Goal: Obtain resource: Obtain resource

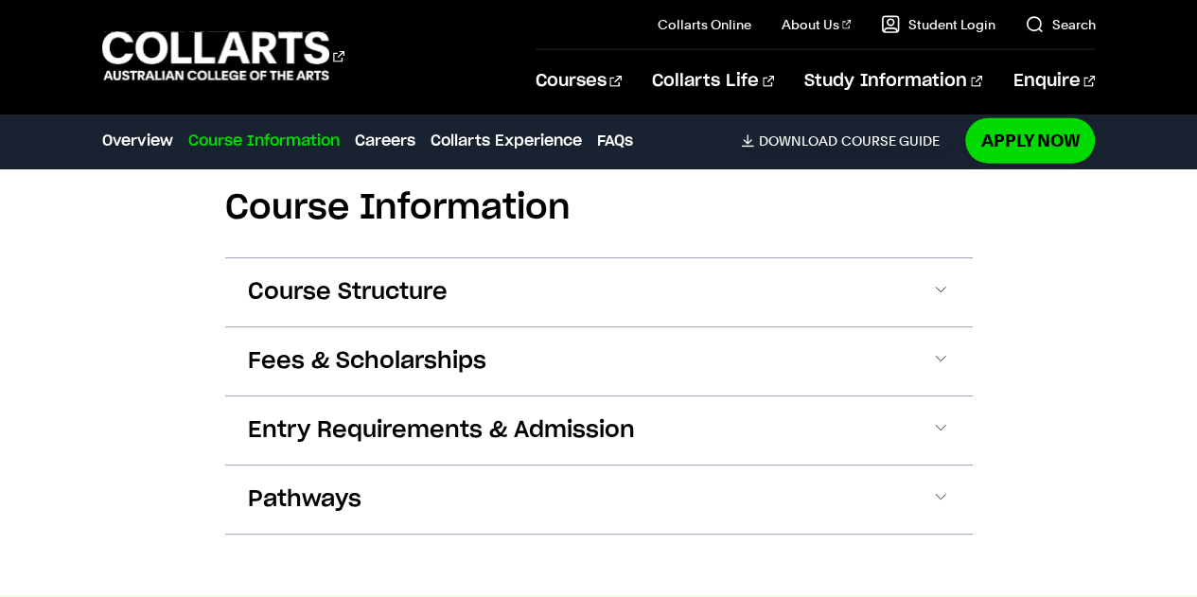
scroll to position [2270, 0]
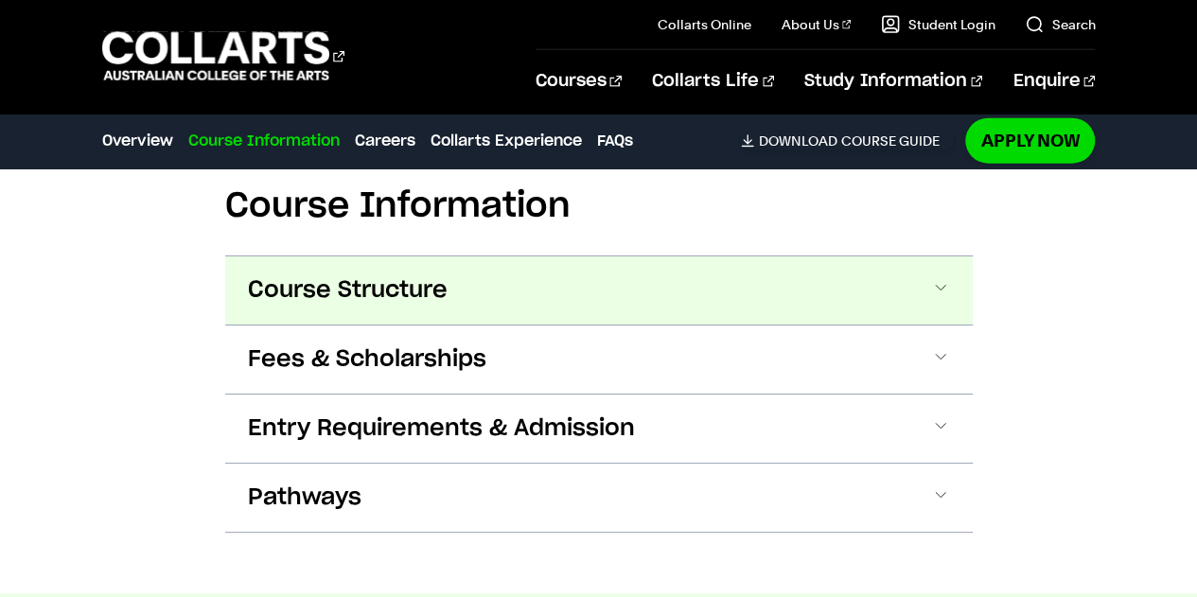
click at [406, 275] on span "Course Structure" at bounding box center [348, 290] width 200 height 30
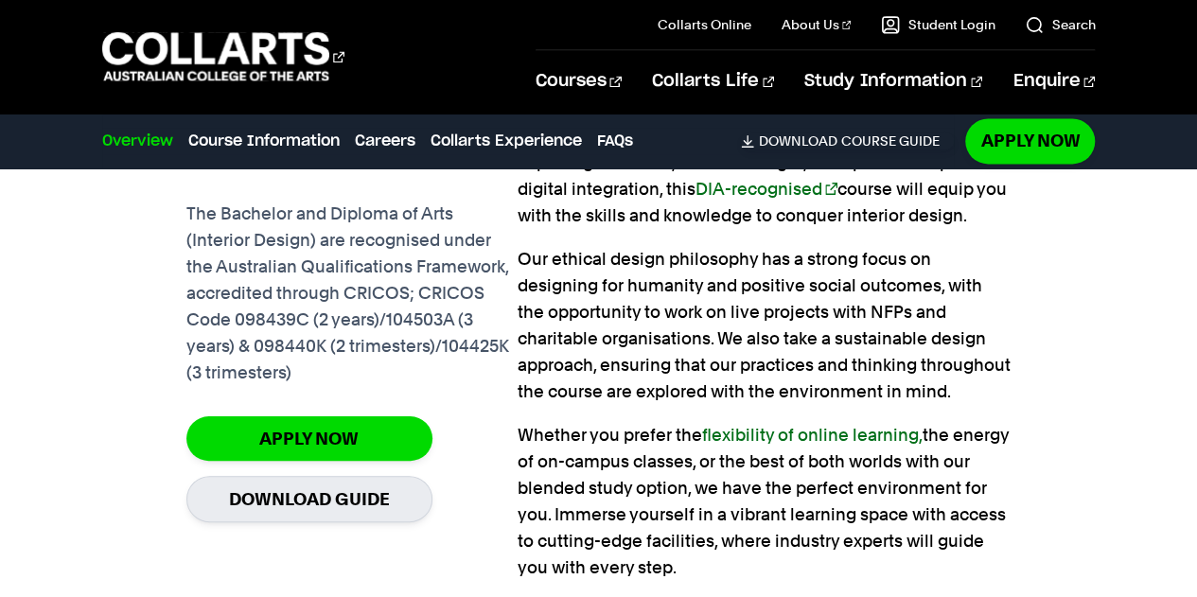
scroll to position [1404, 0]
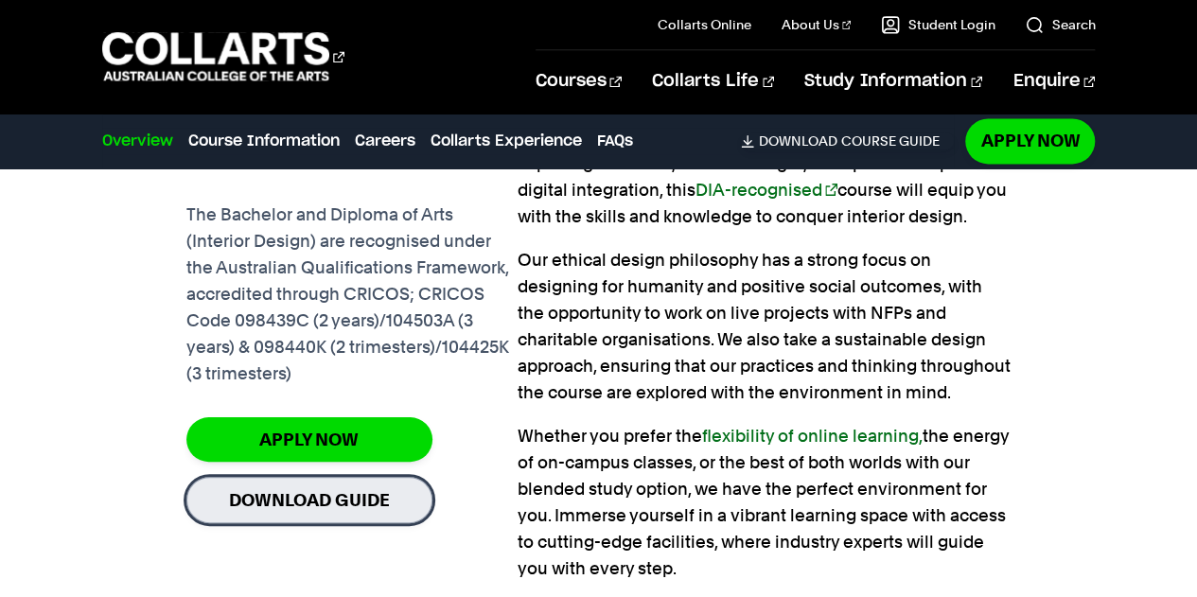
click at [295, 506] on link "Download Guide" at bounding box center [309, 500] width 246 height 46
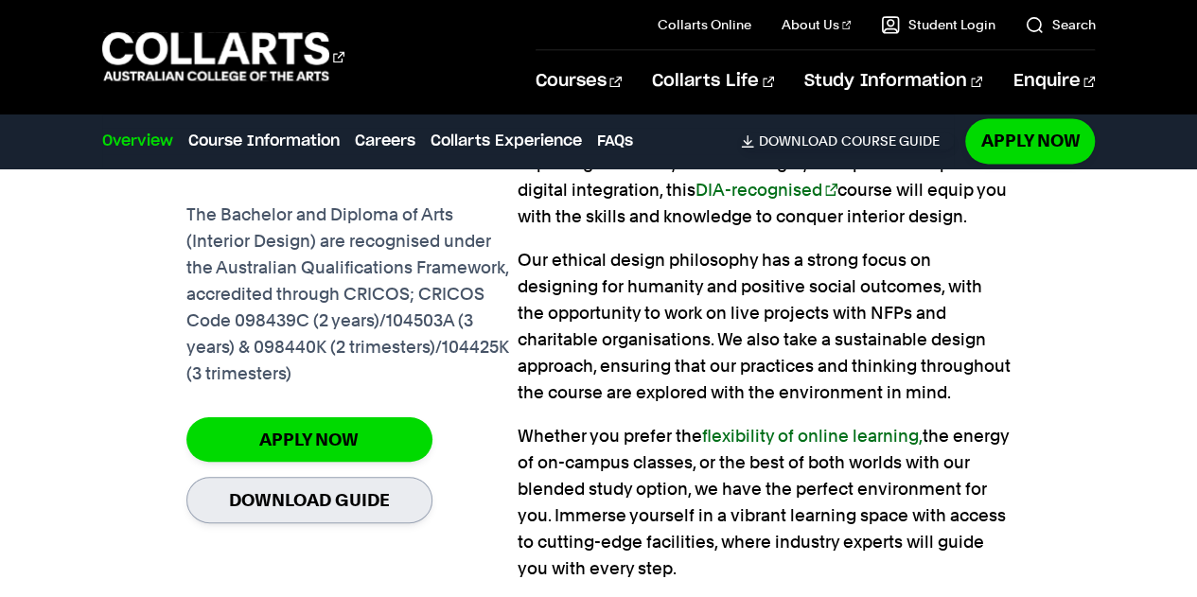
scroll to position [1397, 0]
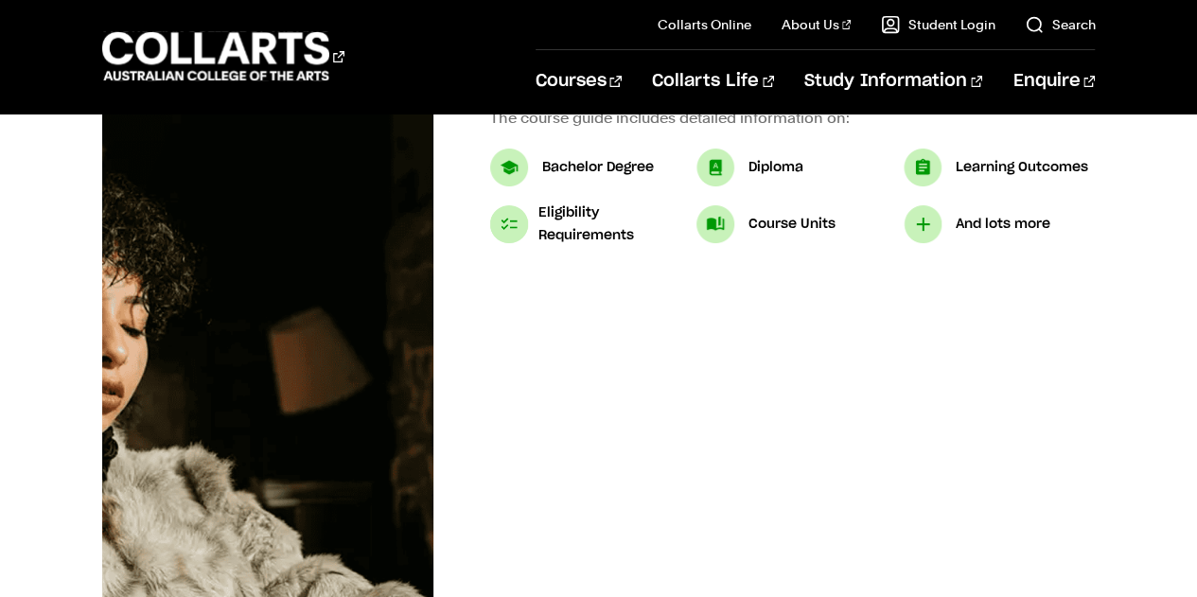
scroll to position [312, 0]
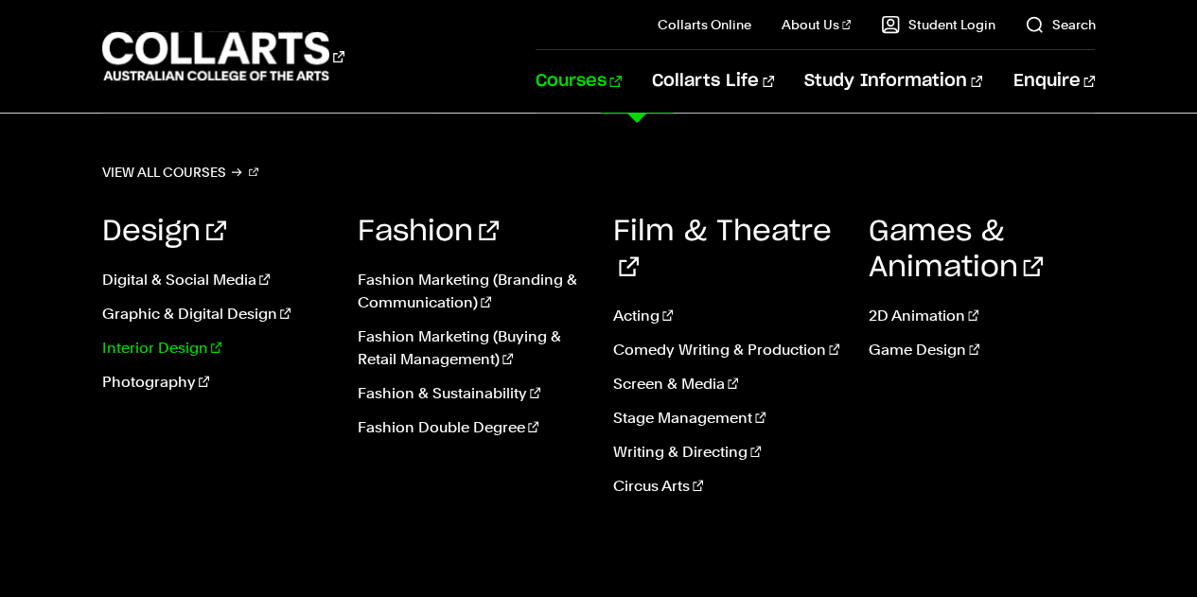
click at [172, 339] on link "Interior Design" at bounding box center [215, 348] width 227 height 23
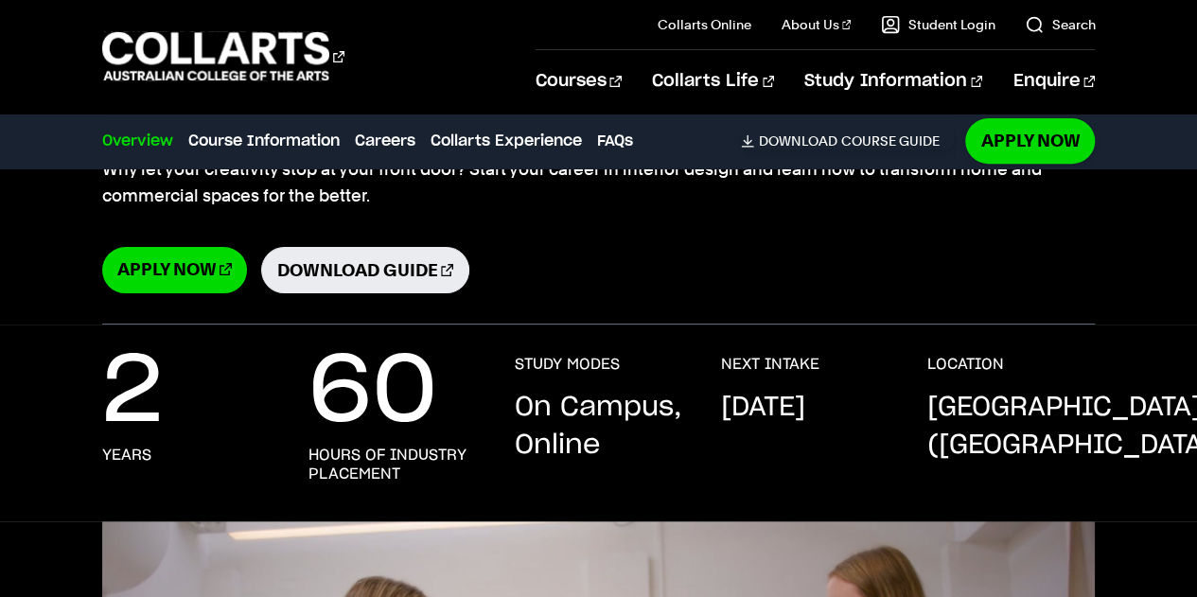
scroll to position [329, 0]
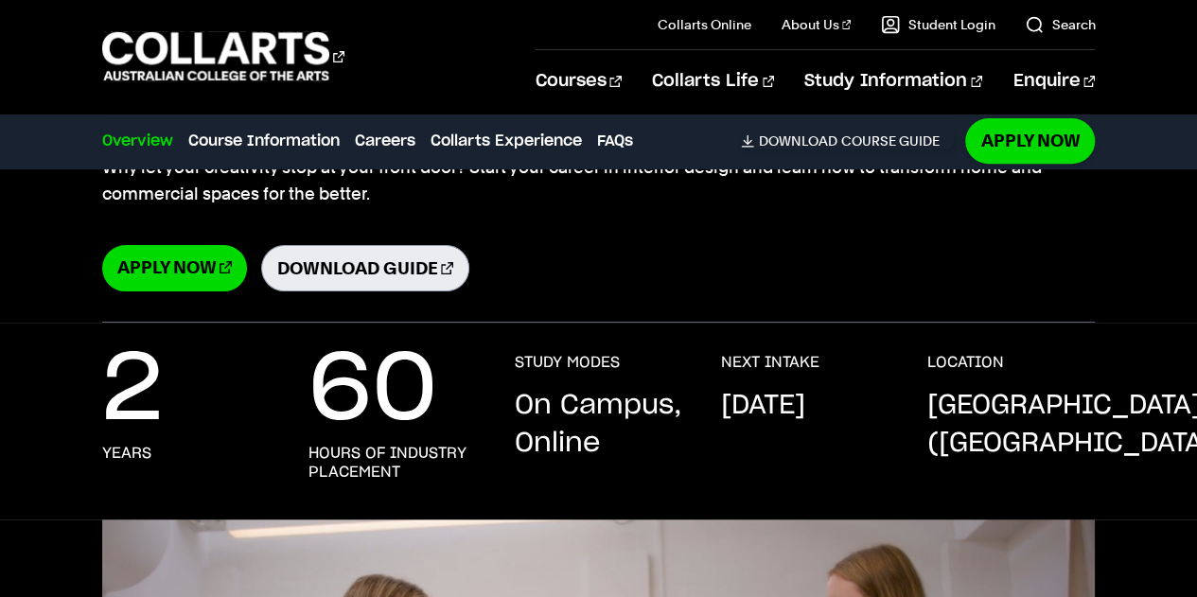
click at [395, 268] on link "Download Guide" at bounding box center [365, 268] width 208 height 46
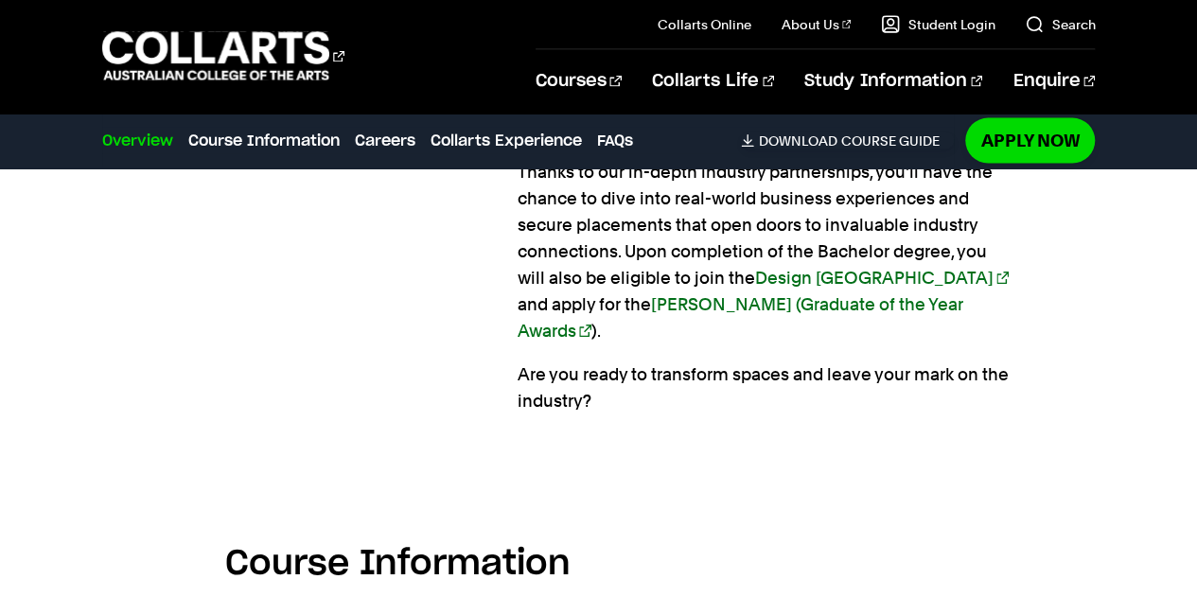
scroll to position [2001, 0]
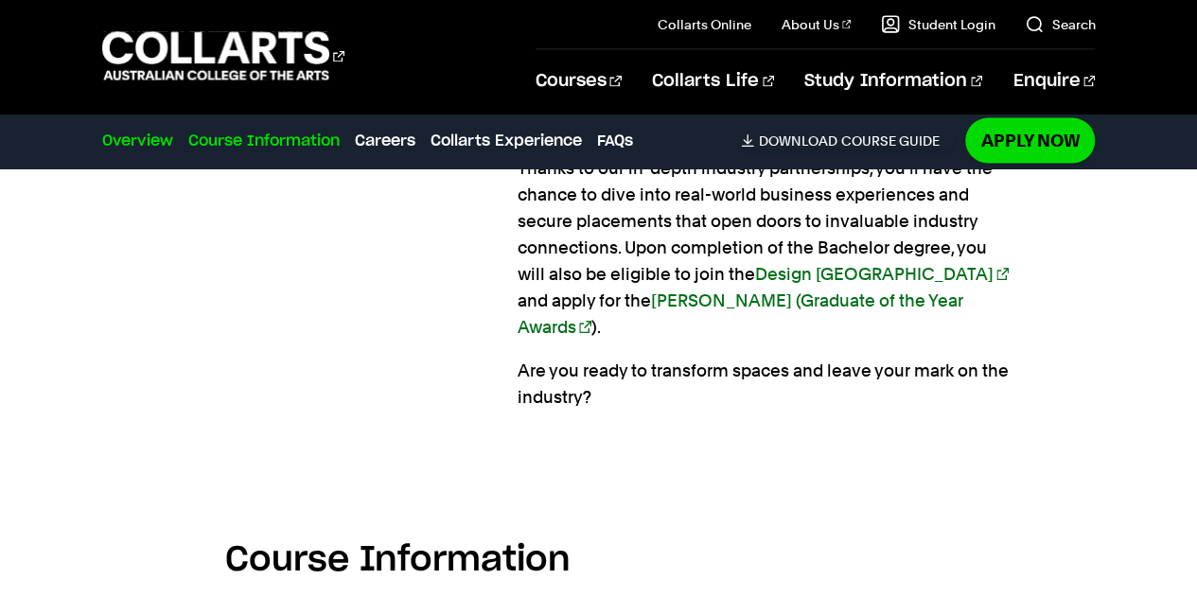
click at [278, 145] on link "Course Information" at bounding box center [263, 141] width 151 height 23
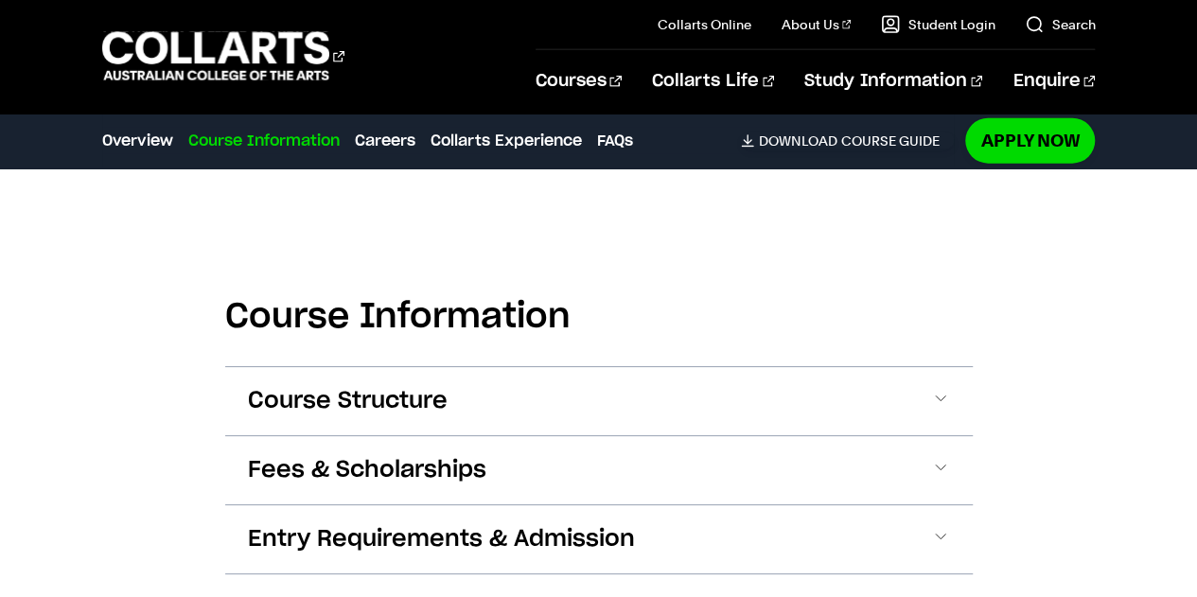
scroll to position [2255, 0]
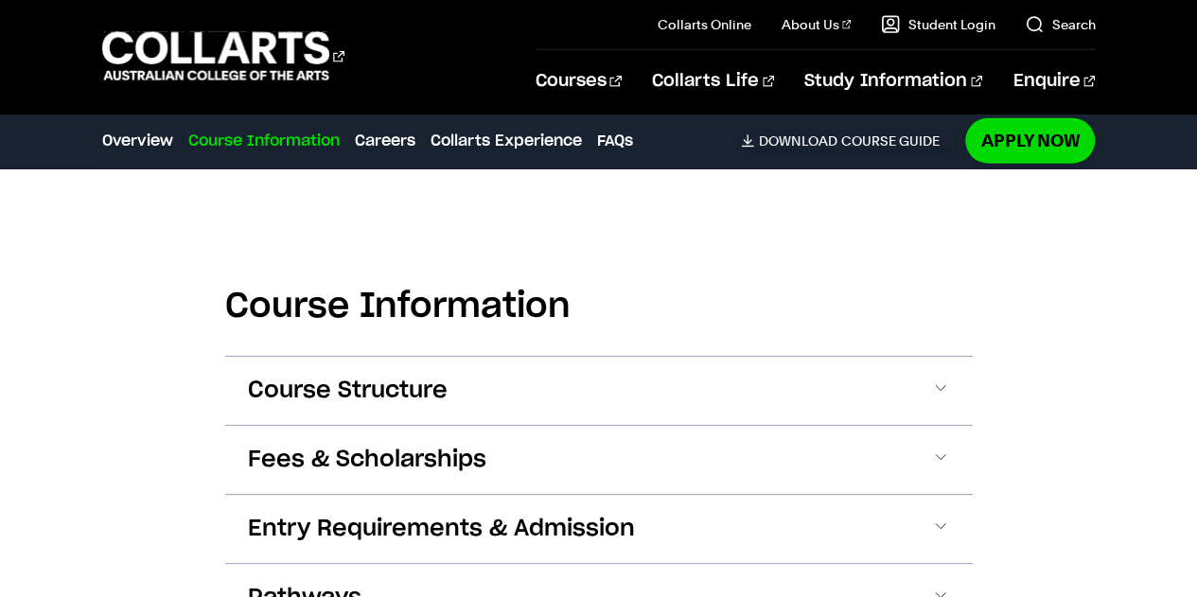
click at [278, 145] on link "Course Information" at bounding box center [263, 141] width 151 height 23
click at [155, 133] on link "Overview" at bounding box center [137, 141] width 71 height 23
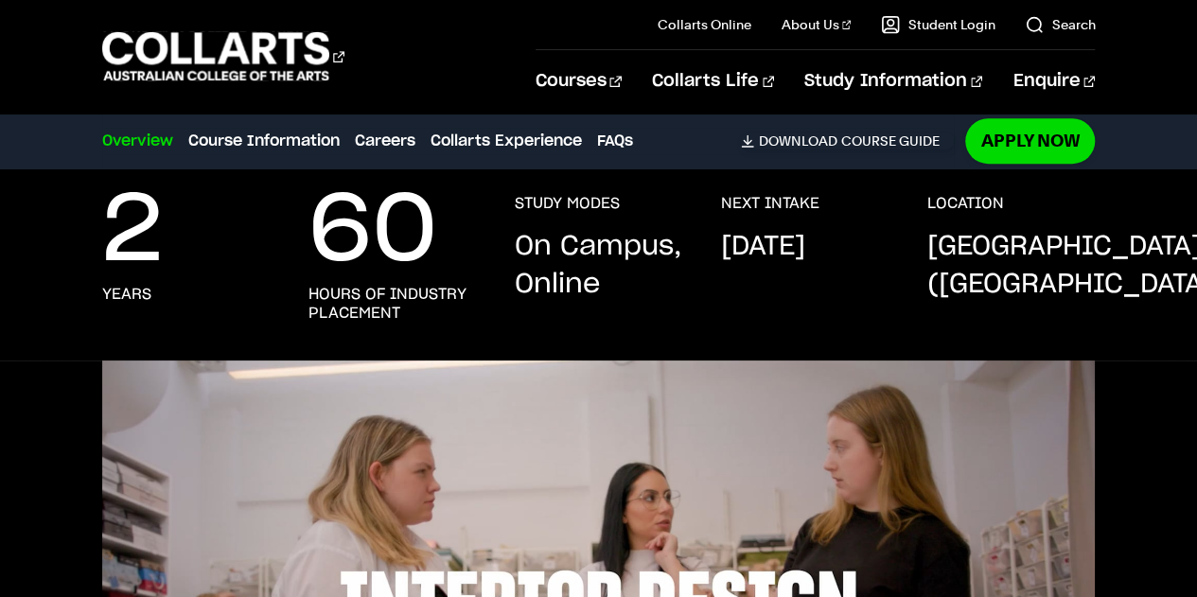
scroll to position [482, 0]
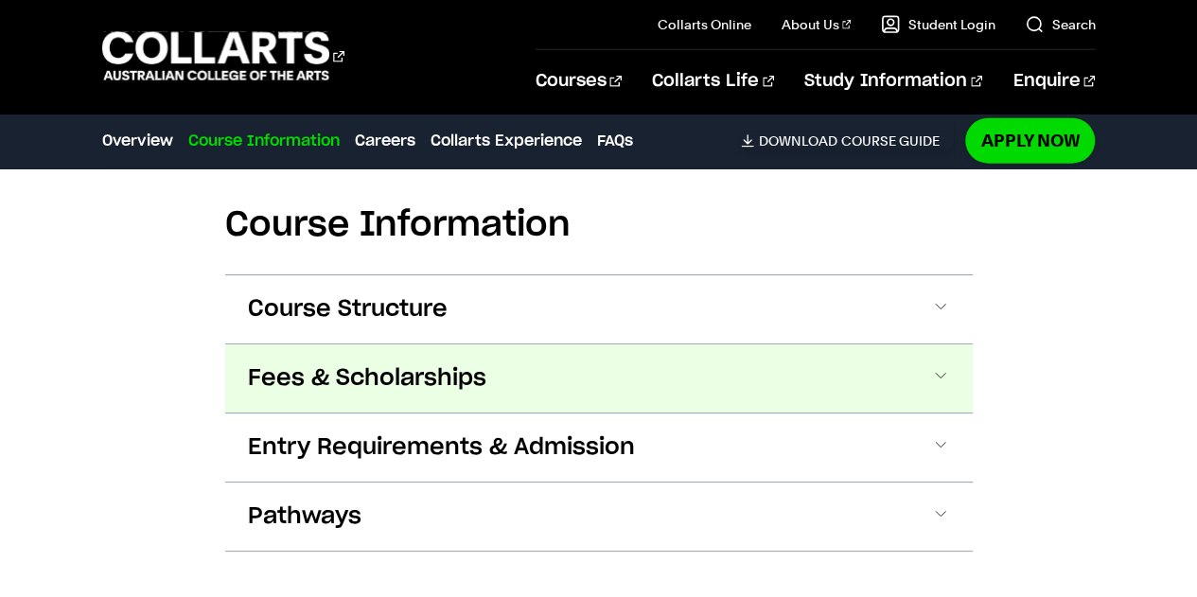
click at [416, 363] on span "Fees & Scholarships" at bounding box center [367, 378] width 238 height 30
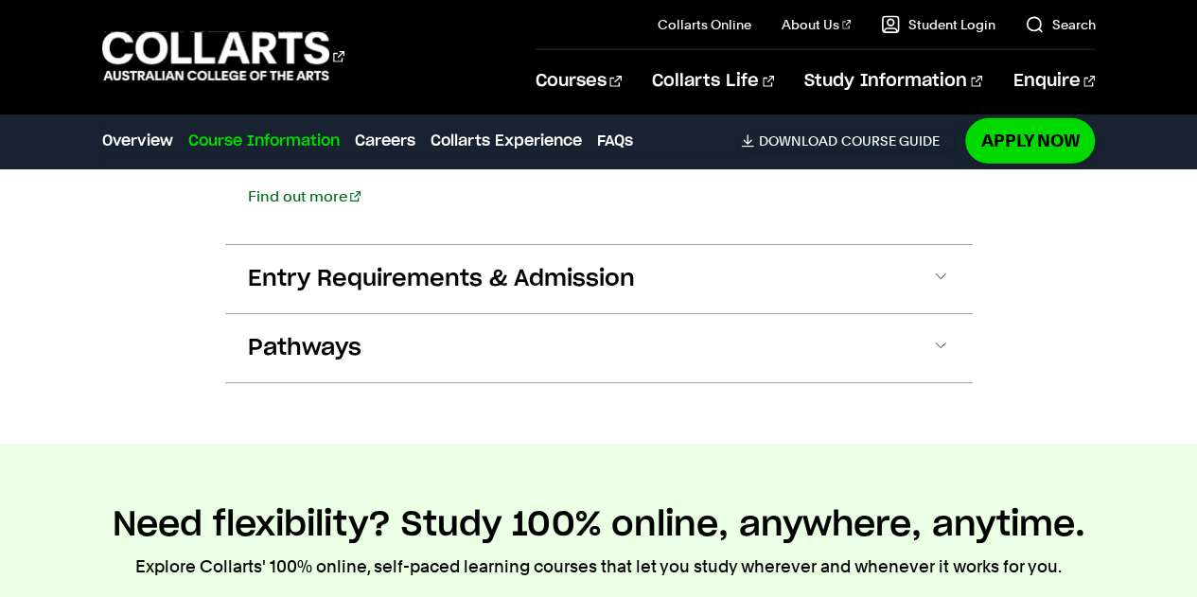
scroll to position [2934, 0]
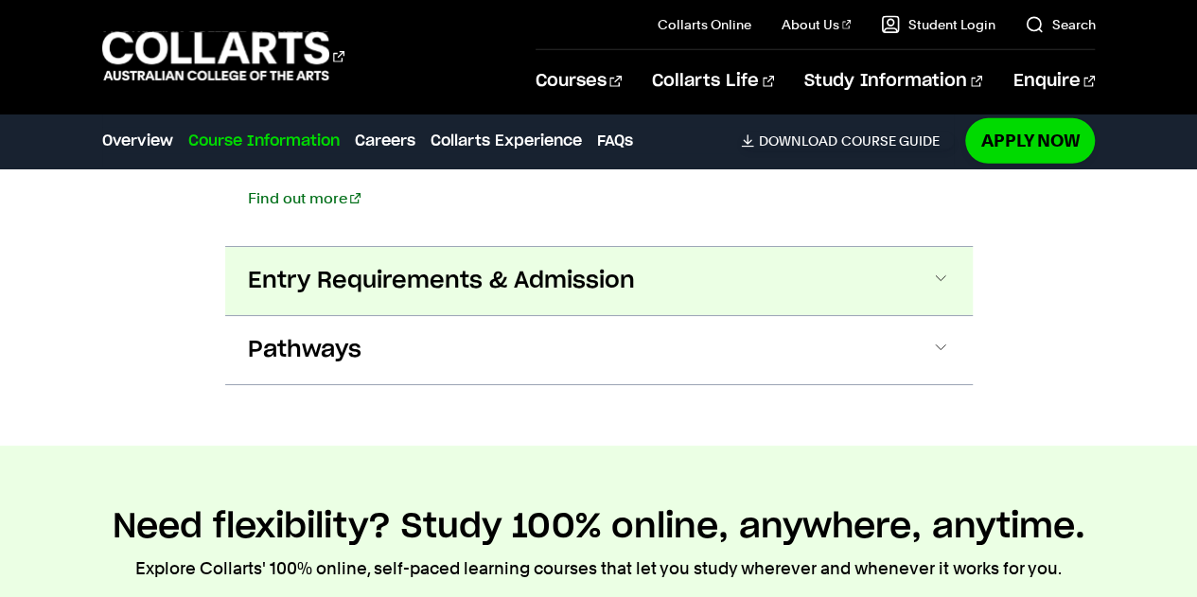
click at [414, 266] on span "Entry Requirements & Admission" at bounding box center [441, 281] width 387 height 30
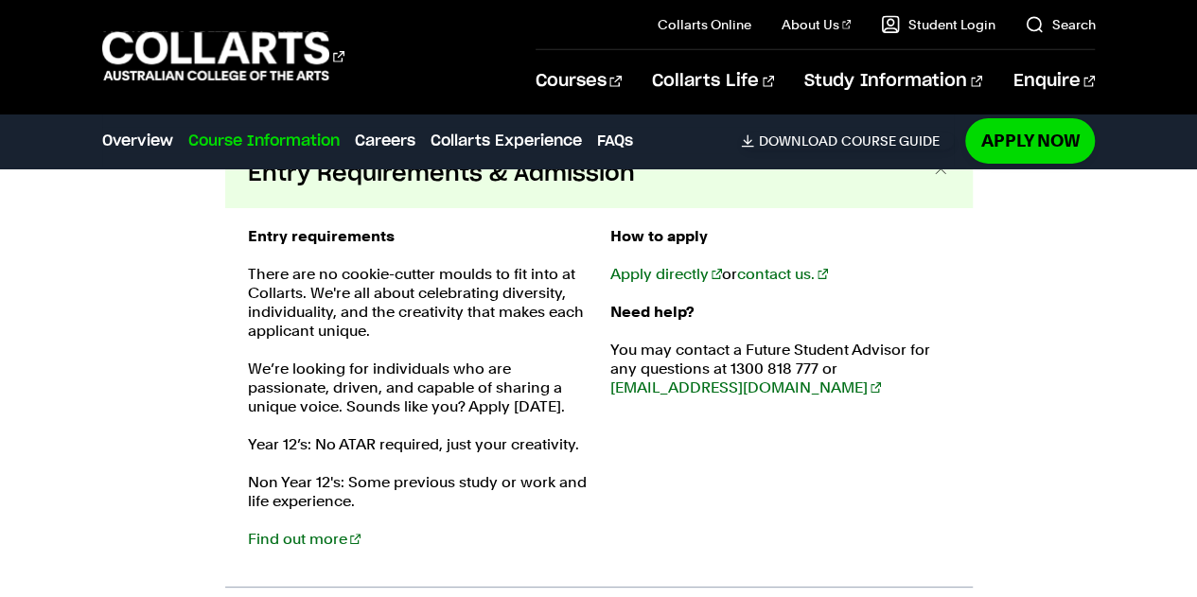
scroll to position [3044, 0]
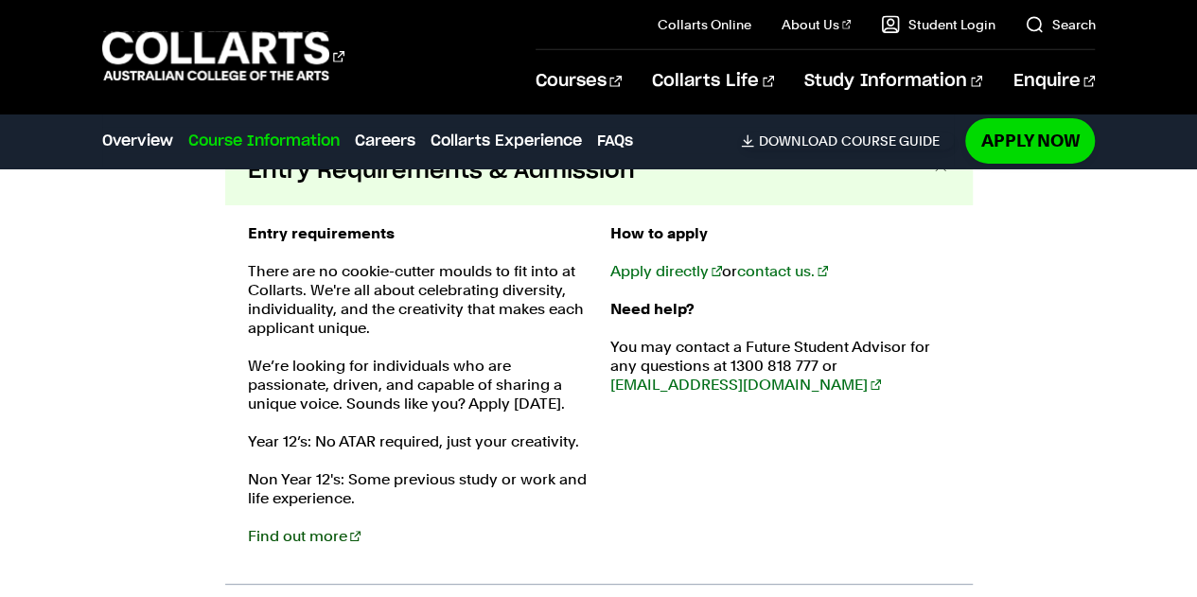
click at [295, 527] on link "Find out more" at bounding box center [304, 536] width 113 height 18
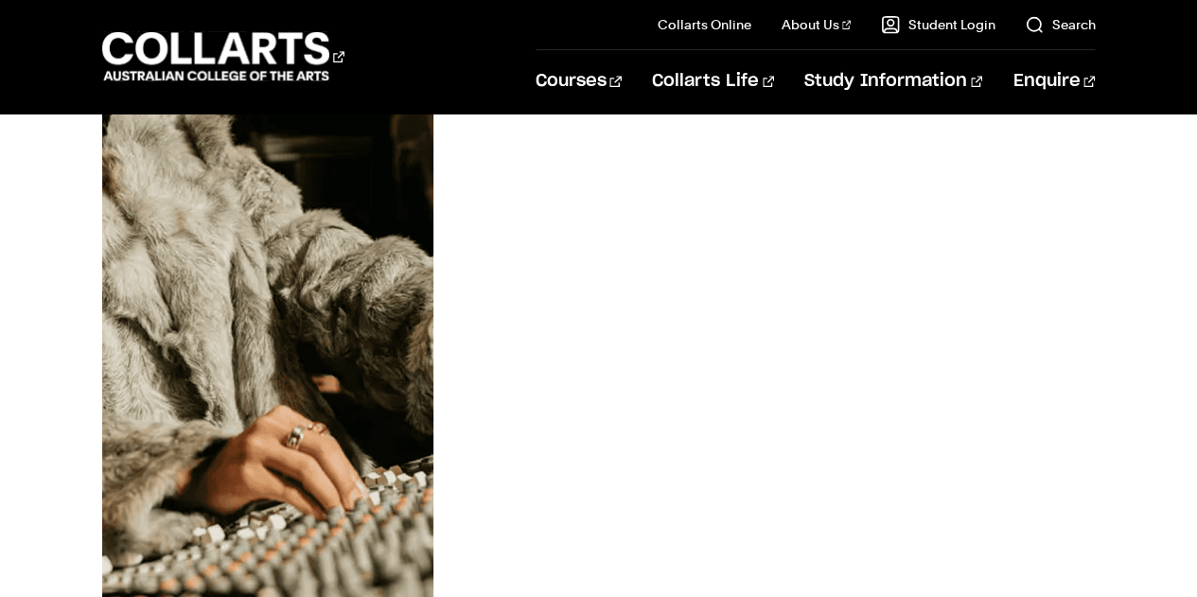
scroll to position [575, 0]
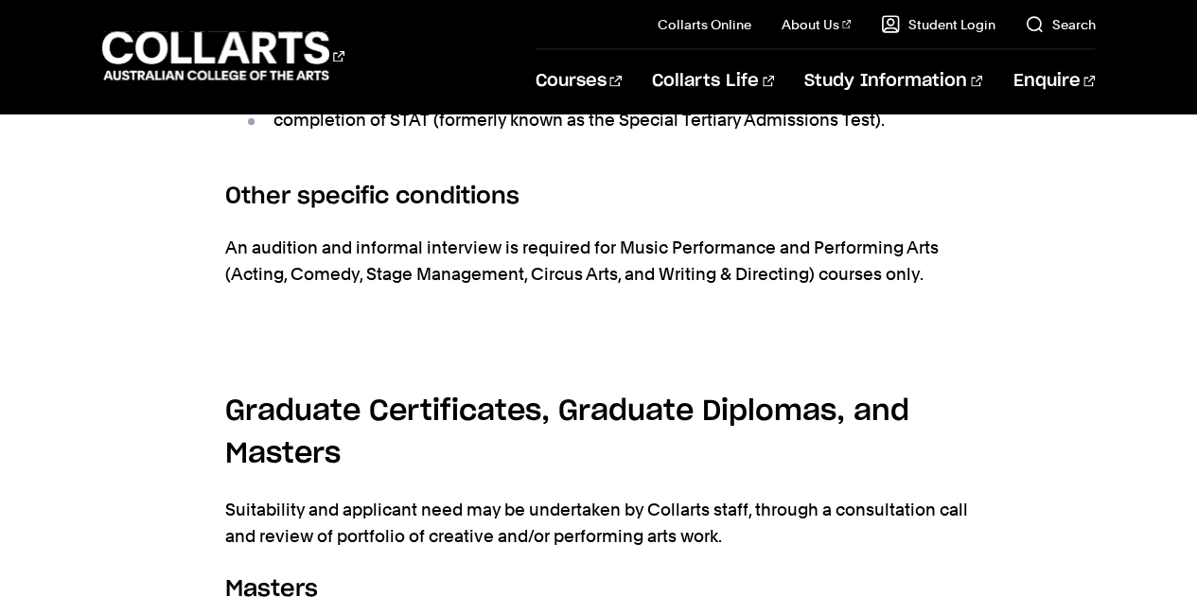
scroll to position [2115, 0]
